Goal: Task Accomplishment & Management: Manage account settings

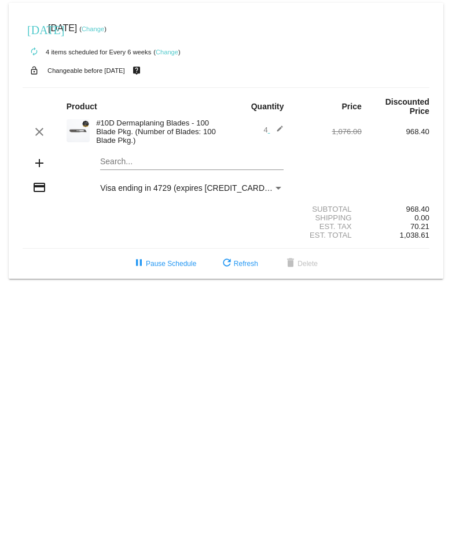
click at [104, 29] on link "Change" at bounding box center [93, 28] width 23 height 7
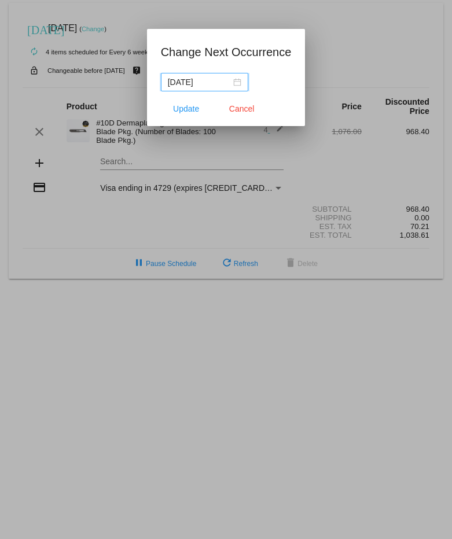
click at [238, 82] on div "[DATE]" at bounding box center [204, 82] width 73 height 13
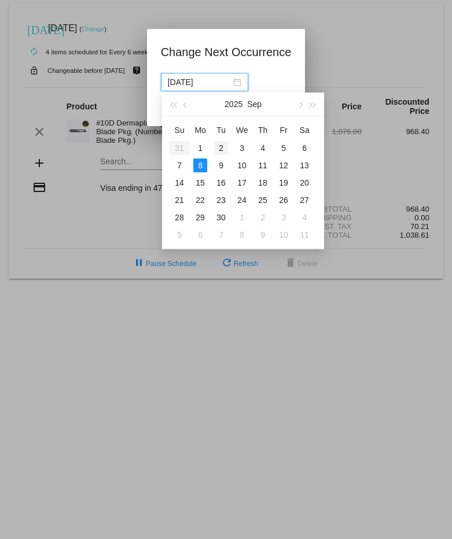
click at [224, 147] on div "2" at bounding box center [221, 148] width 14 height 14
type input "[DATE]"
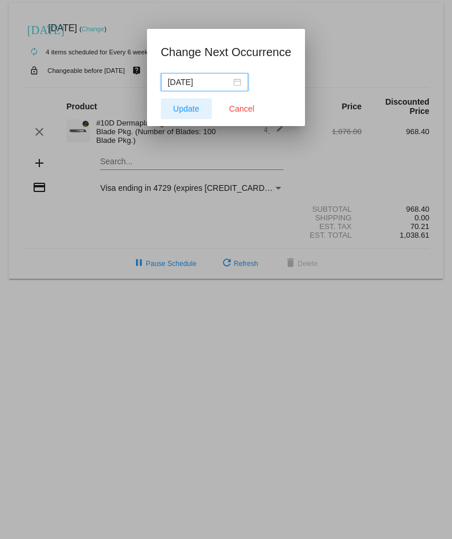
click at [184, 108] on span "Update" at bounding box center [186, 108] width 26 height 9
